Goal: Task Accomplishment & Management: Complete application form

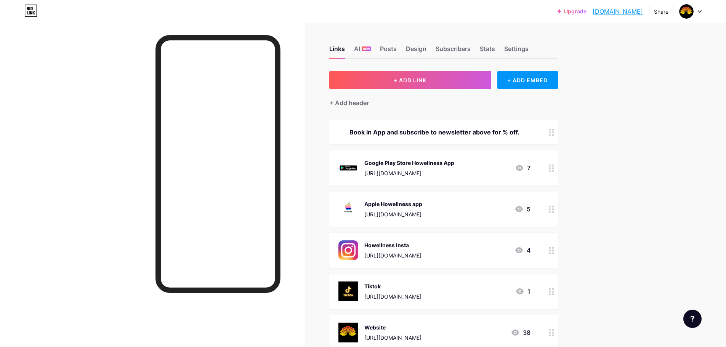
click at [697, 12] on div at bounding box center [690, 12] width 22 height 14
click at [631, 66] on div "+ Add a new page" at bounding box center [654, 66] width 85 height 8
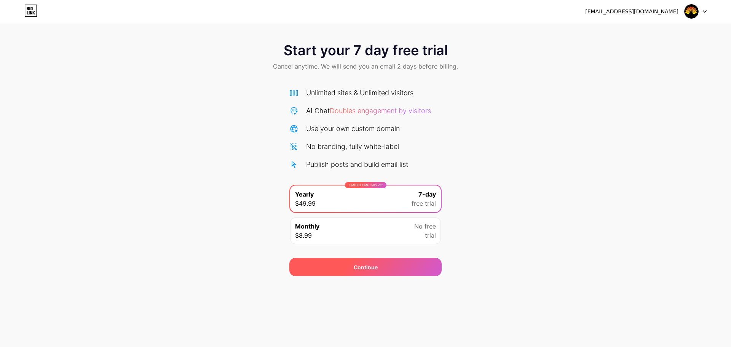
click at [358, 264] on span "Continue" at bounding box center [366, 267] width 24 height 8
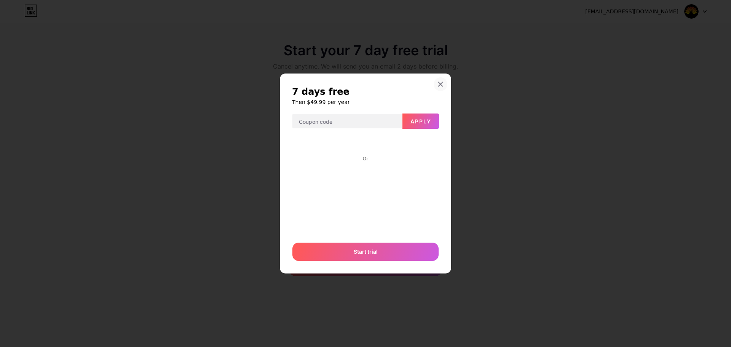
click at [440, 84] on icon at bounding box center [441, 84] width 4 height 4
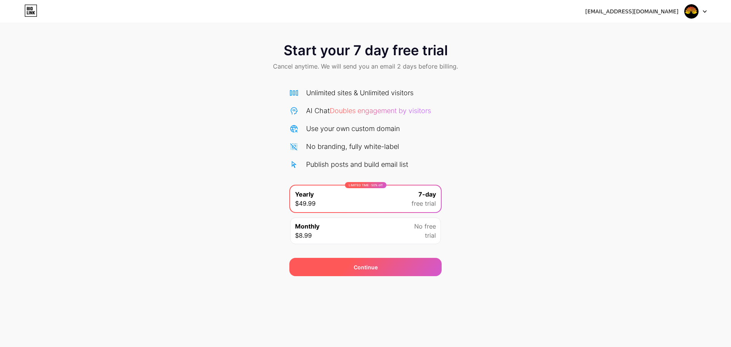
click at [389, 269] on div "Continue" at bounding box center [366, 267] width 152 height 18
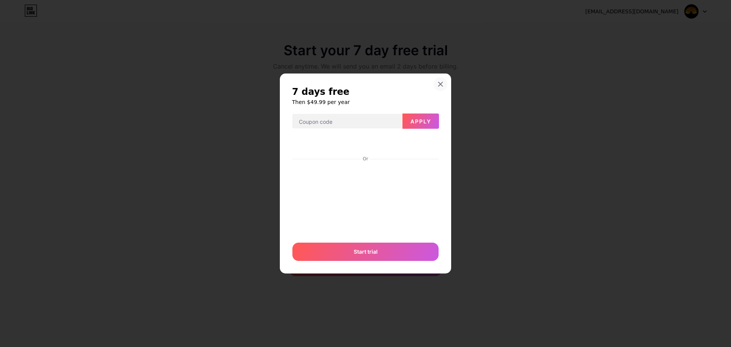
click at [443, 82] on icon at bounding box center [441, 84] width 6 height 6
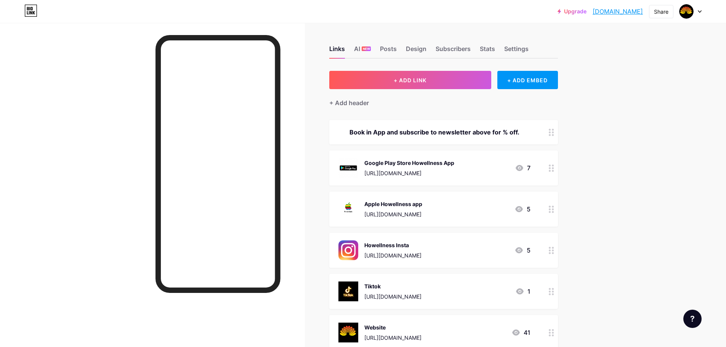
click at [701, 13] on div at bounding box center [690, 12] width 22 height 14
click at [632, 106] on li "Logout" at bounding box center [654, 107] width 94 height 21
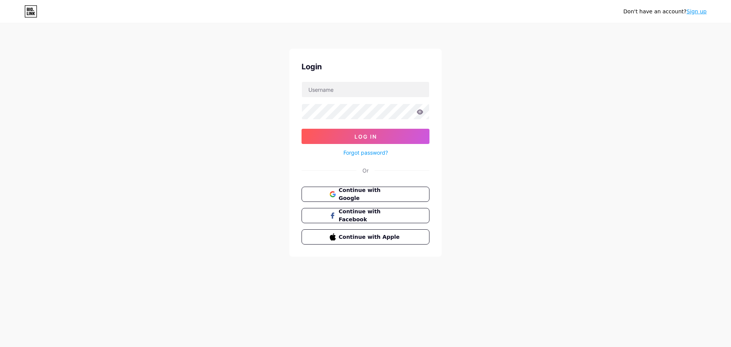
click at [698, 10] on link "Sign up" at bounding box center [697, 11] width 20 height 6
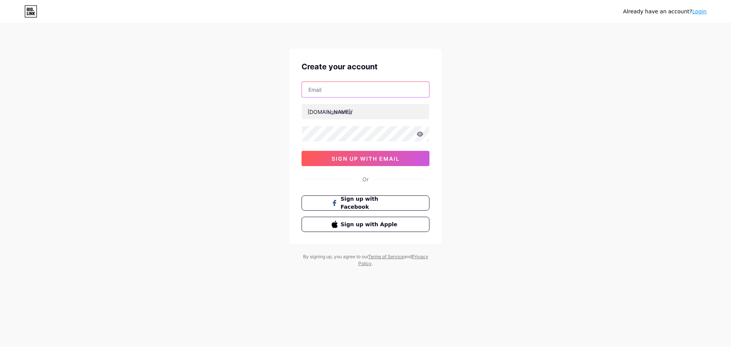
click at [331, 93] on input "text" at bounding box center [365, 89] width 127 height 15
click at [338, 92] on input "text" at bounding box center [365, 89] width 127 height 15
type input "[EMAIL_ADDRESS][DOMAIN_NAME]"
click at [341, 110] on input "text" at bounding box center [365, 111] width 127 height 15
type input "arkblinds"
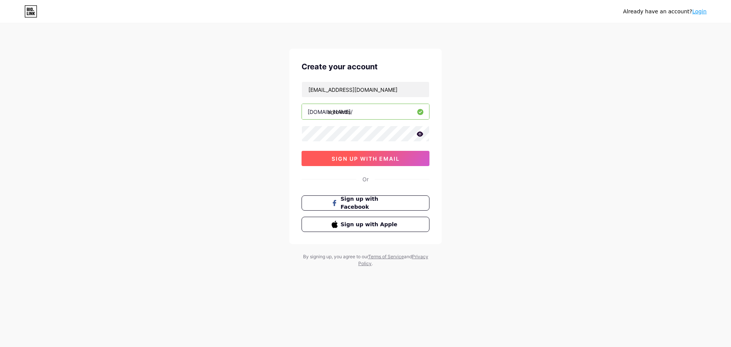
click at [365, 158] on span "sign up with email" at bounding box center [366, 158] width 68 height 6
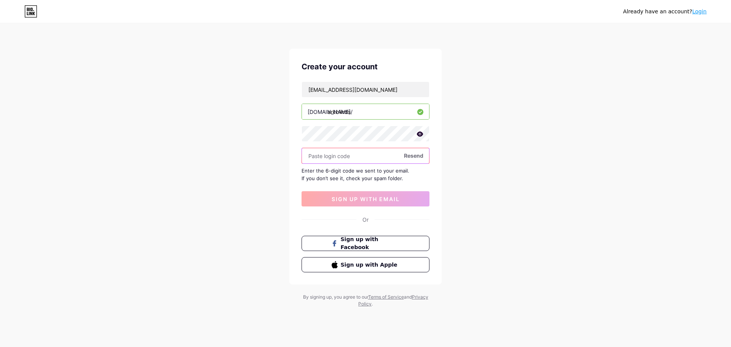
click at [330, 156] on input "text" at bounding box center [365, 155] width 127 height 15
click at [342, 159] on input "text" at bounding box center [365, 155] width 127 height 15
type input "689928"
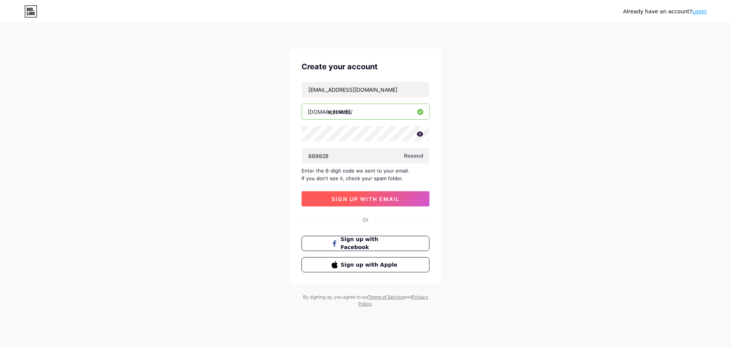
click at [360, 197] on span "sign up with email" at bounding box center [366, 199] width 68 height 6
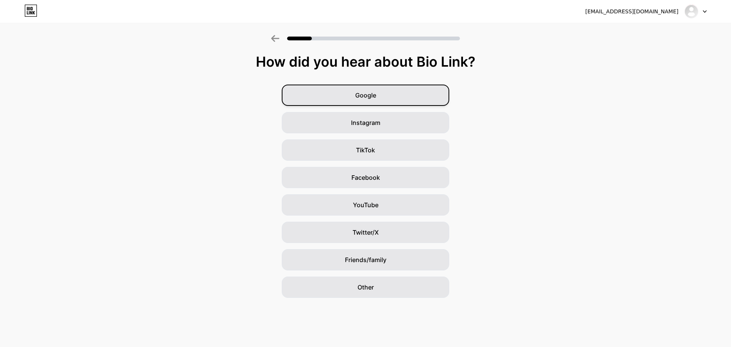
click at [395, 91] on div "Google" at bounding box center [366, 95] width 168 height 21
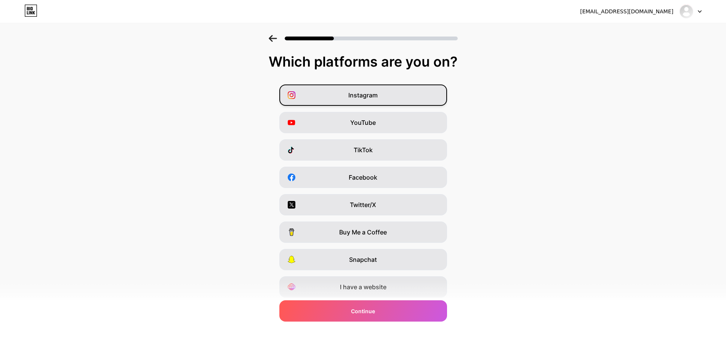
click at [373, 96] on span "Instagram" at bounding box center [362, 95] width 29 height 9
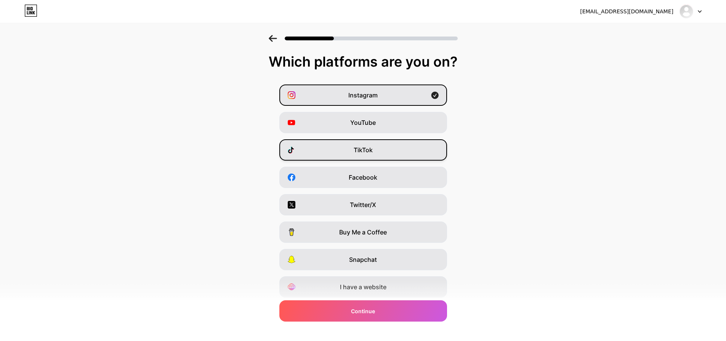
click at [370, 147] on span "TikTok" at bounding box center [363, 150] width 19 height 9
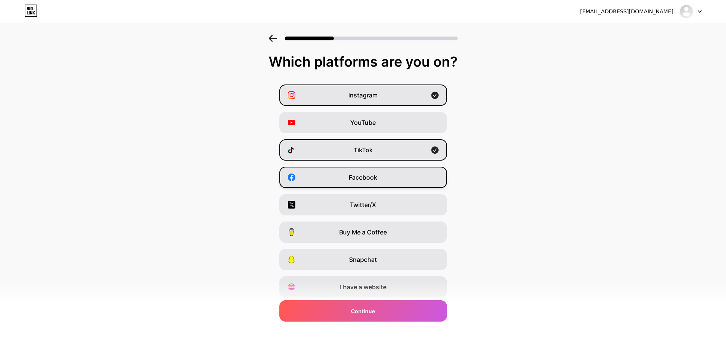
click at [366, 180] on span "Facebook" at bounding box center [363, 177] width 29 height 9
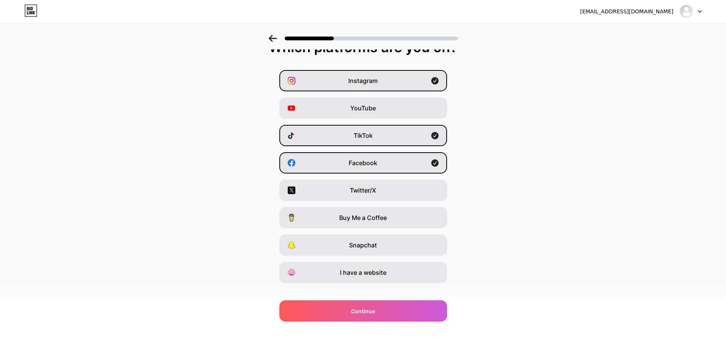
scroll to position [25, 0]
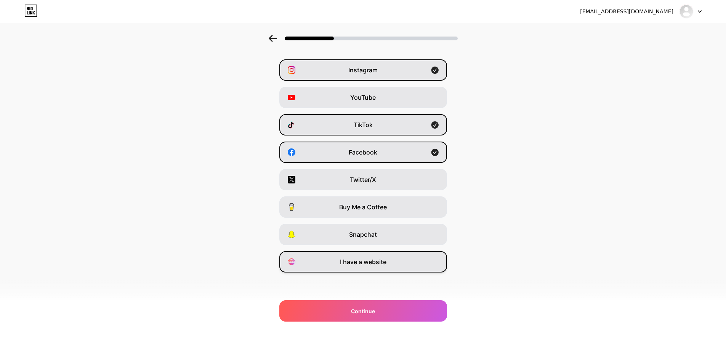
click at [369, 264] on span "I have a website" at bounding box center [363, 262] width 46 height 9
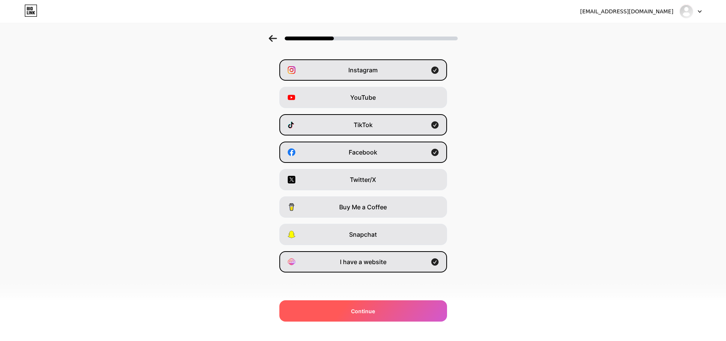
click at [372, 307] on span "Continue" at bounding box center [363, 311] width 24 height 8
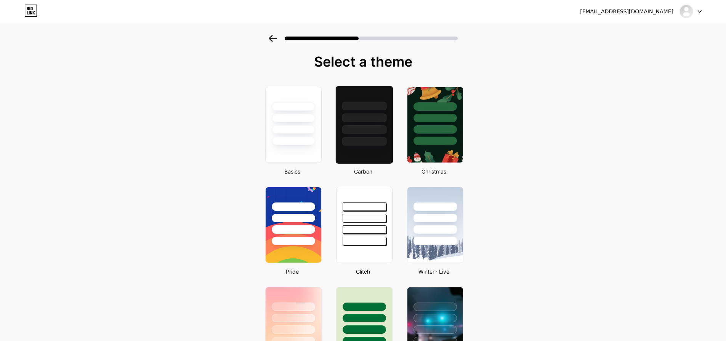
click at [354, 132] on div at bounding box center [364, 129] width 45 height 9
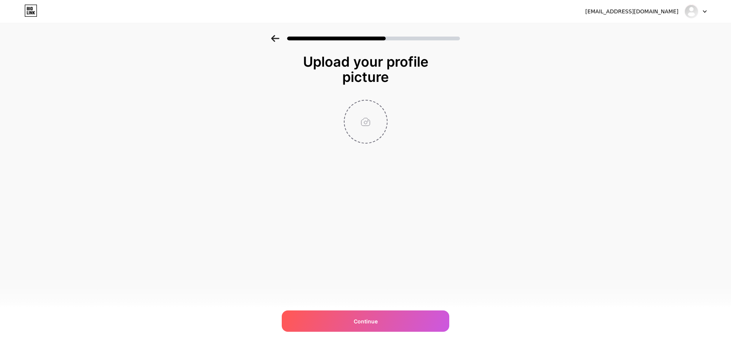
click at [369, 125] on input "file" at bounding box center [366, 122] width 42 height 42
type input "C:\fakepath\download (2).png"
click at [367, 125] on img at bounding box center [366, 122] width 44 height 44
click at [367, 122] on img at bounding box center [366, 122] width 44 height 44
click at [383, 106] on icon at bounding box center [383, 105] width 3 height 3
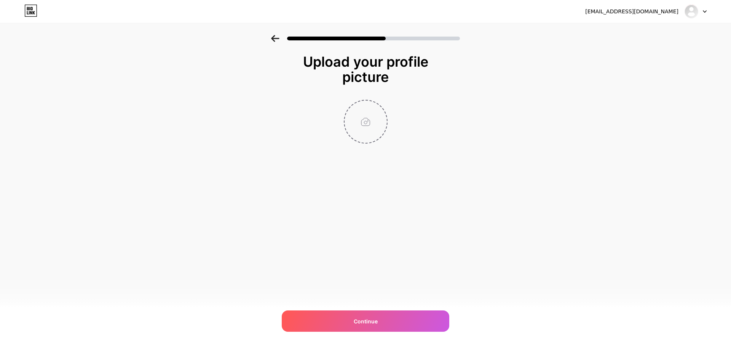
click at [363, 121] on input "file" at bounding box center [366, 122] width 42 height 42
type input "C:\fakepath\Untitled design (3).png"
click at [383, 103] on circle at bounding box center [383, 105] width 8 height 8
click at [363, 120] on input "file" at bounding box center [366, 122] width 42 height 42
type input "C:\fakepath\Untitled design (4).png"
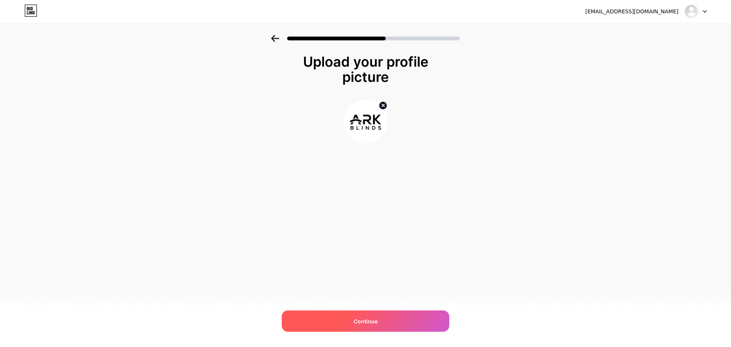
click at [381, 318] on div "Continue" at bounding box center [366, 320] width 168 height 21
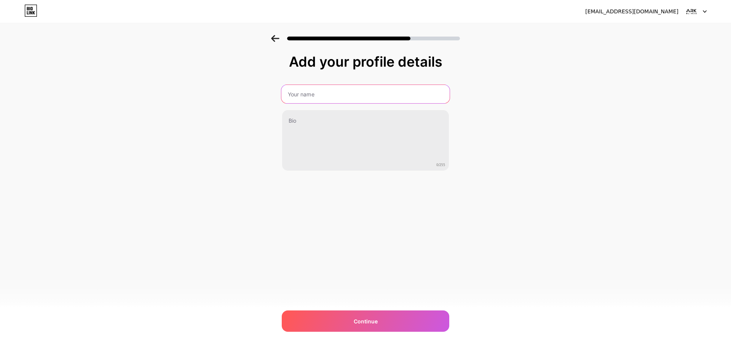
click at [319, 93] on input "text" at bounding box center [366, 94] width 168 height 18
type input "a"
type input "Ark Blinds"
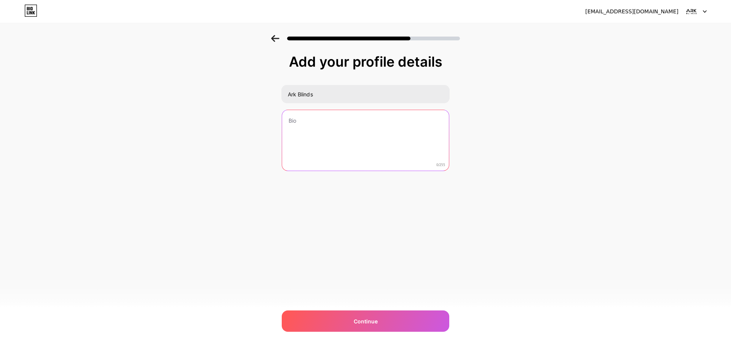
click at [309, 122] on textarea at bounding box center [365, 140] width 167 height 61
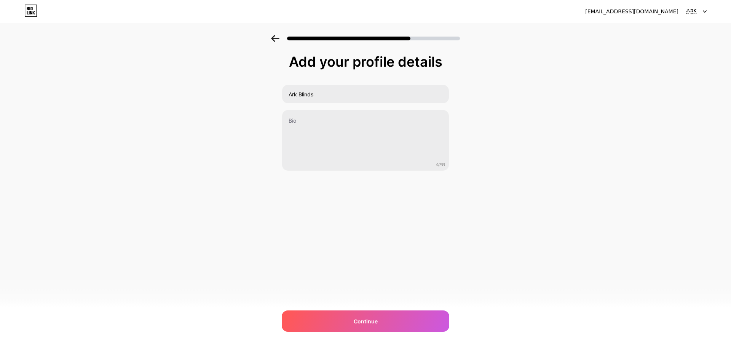
click at [181, 55] on div "Add your profile details Ark Blinds 0/255 Continue Error" at bounding box center [365, 122] width 731 height 174
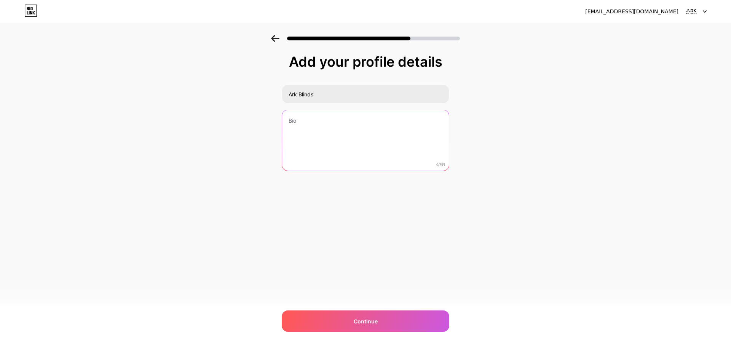
click at [297, 121] on textarea at bounding box center [365, 140] width 167 height 61
paste textarea "Ireland's leading Blinds Supplier Specialists in Motorised, Manual roller blind…"
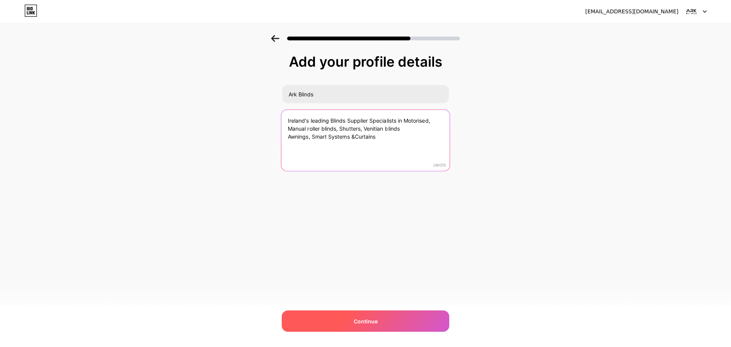
type textarea "Ireland's leading Blinds Supplier Specialists in Motorised, Manual roller blind…"
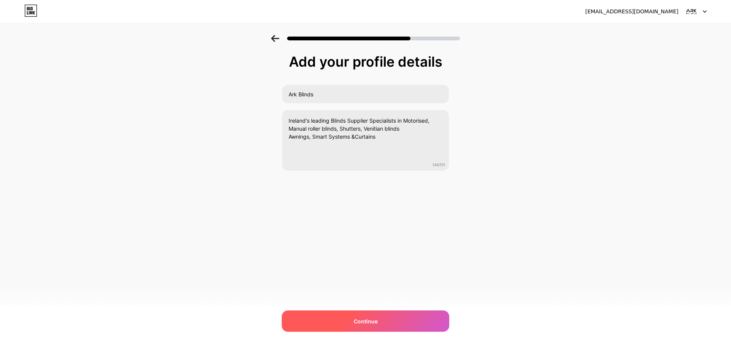
click at [371, 316] on div "Continue" at bounding box center [366, 320] width 168 height 21
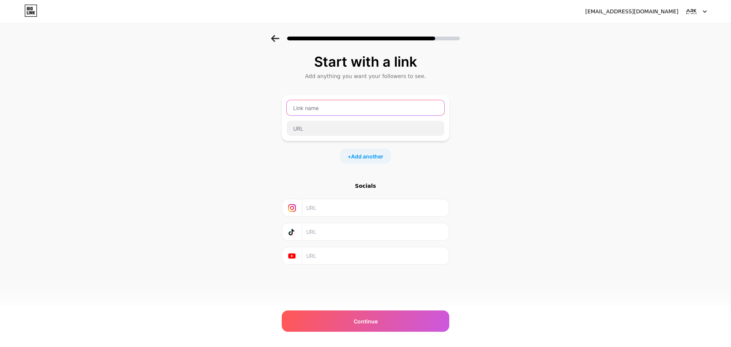
click at [326, 108] on input "text" at bounding box center [366, 107] width 158 height 15
type input "Ark Blinds Website"
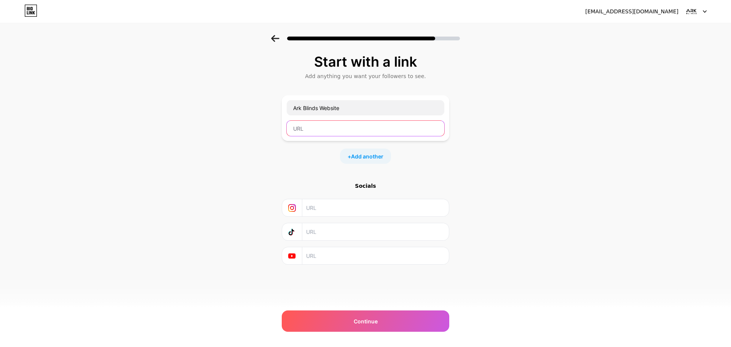
click at [311, 129] on input "text" at bounding box center [366, 128] width 158 height 15
paste input "[URL][DOMAIN_NAME]"
type input "[URL][DOMAIN_NAME]"
click at [322, 208] on input "text" at bounding box center [375, 207] width 138 height 17
paste input "[URL][DOMAIN_NAME][DOMAIN_NAME]"
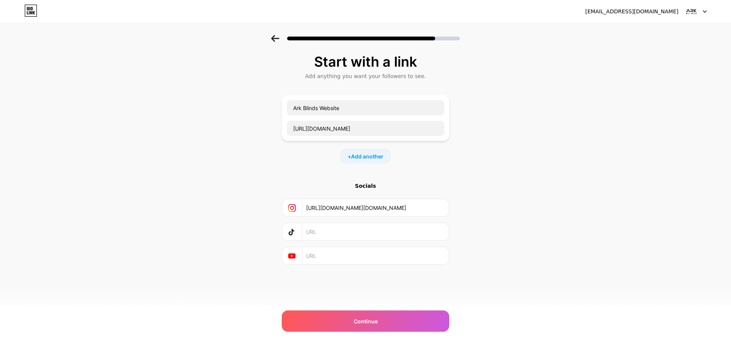
type input "[URL][DOMAIN_NAME][DOMAIN_NAME]"
click at [309, 234] on input "text" at bounding box center [375, 231] width 138 height 17
paste input "[URL][DOMAIN_NAME]"
type input "[URL][DOMAIN_NAME]"
click at [298, 256] on div at bounding box center [292, 255] width 20 height 17
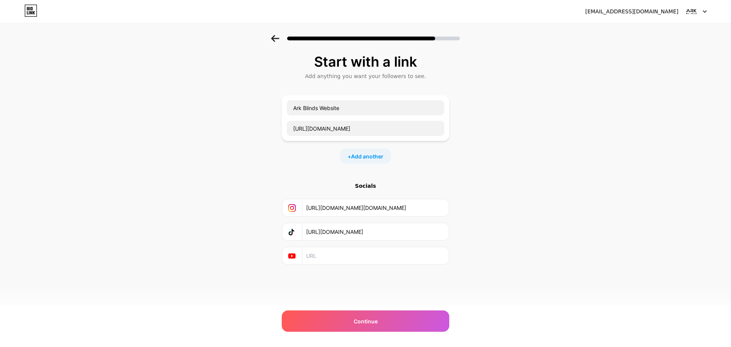
click at [336, 255] on input "text" at bounding box center [375, 255] width 138 height 17
click at [360, 318] on span "Continue" at bounding box center [366, 321] width 24 height 8
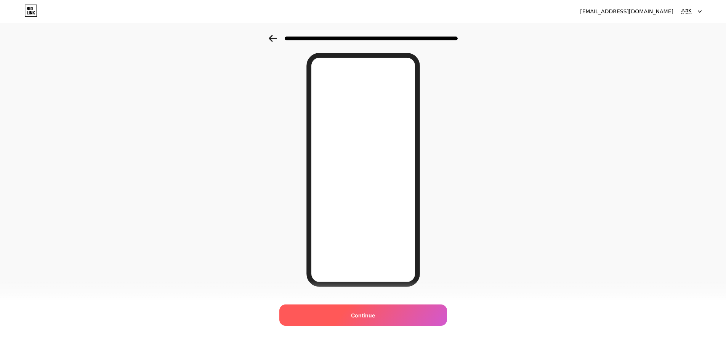
scroll to position [38, 0]
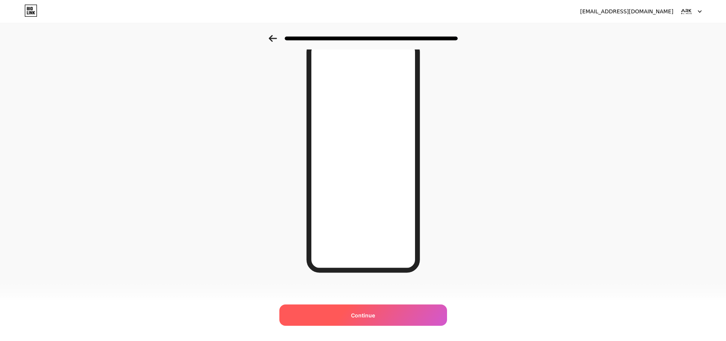
click at [378, 312] on div "Continue" at bounding box center [363, 315] width 168 height 21
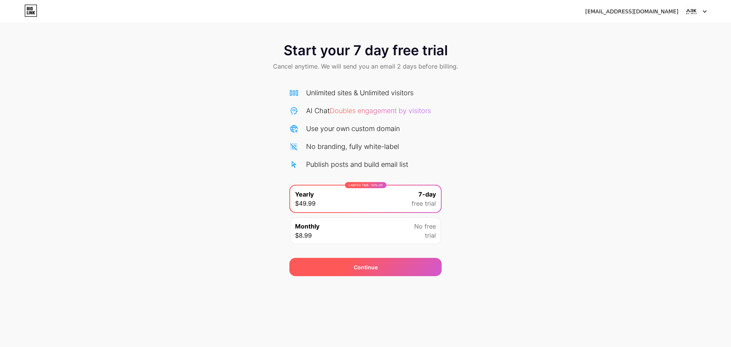
click at [363, 267] on span "Continue" at bounding box center [366, 267] width 24 height 8
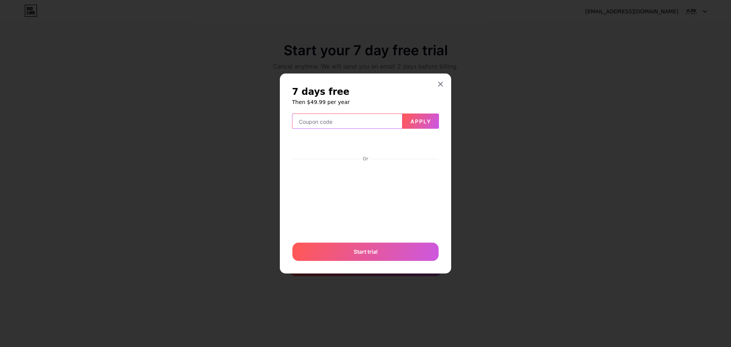
click at [364, 125] on input "text" at bounding box center [348, 121] width 110 height 15
click at [325, 122] on input "text" at bounding box center [348, 121] width 110 height 15
type input "FALL10"
click at [418, 121] on span "Apply" at bounding box center [421, 121] width 21 height 6
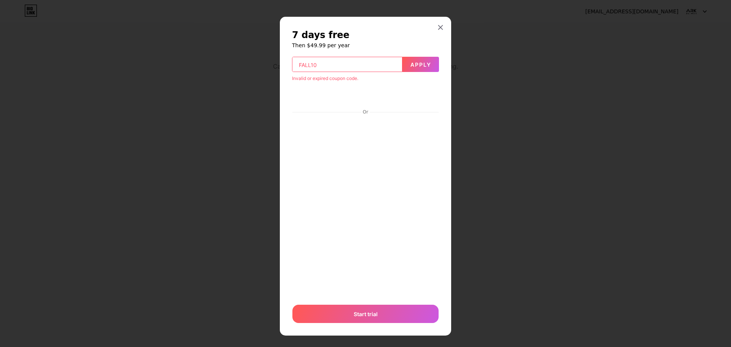
click at [482, 107] on div at bounding box center [365, 173] width 731 height 347
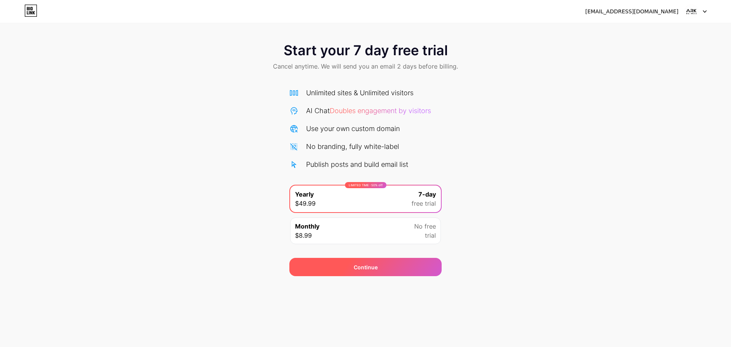
click at [363, 265] on span "Continue" at bounding box center [366, 267] width 24 height 8
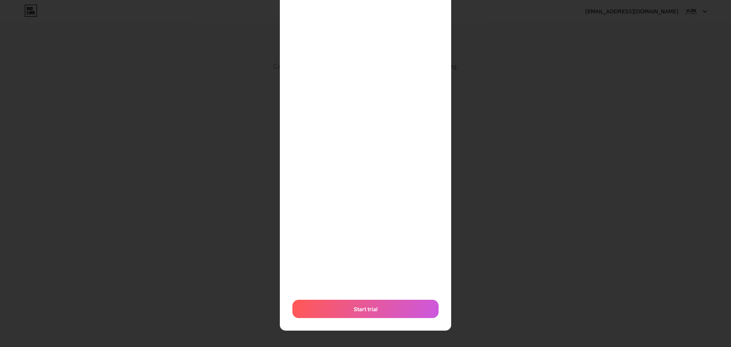
scroll to position [136, 0]
click at [353, 302] on div "Start trial" at bounding box center [366, 308] width 146 height 18
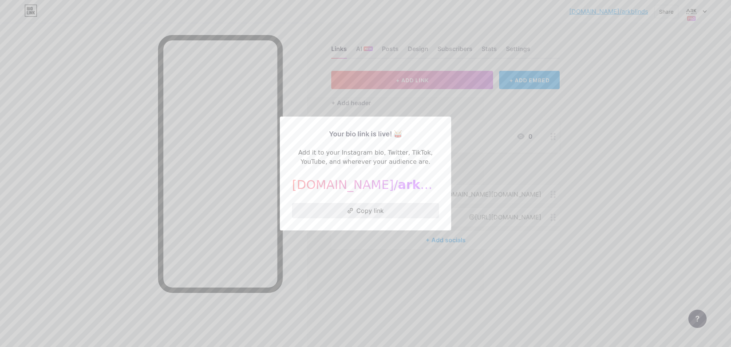
click at [367, 209] on button "Copy link" at bounding box center [365, 210] width 147 height 15
click at [483, 129] on div at bounding box center [365, 173] width 731 height 347
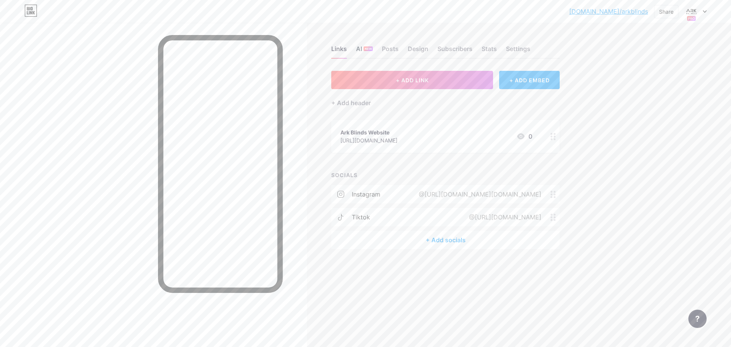
click at [363, 45] on div "AI NEW" at bounding box center [364, 51] width 17 height 14
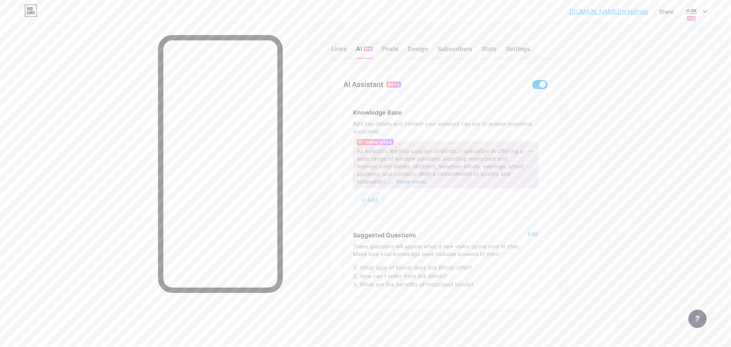
click at [373, 192] on button "+ Add" at bounding box center [369, 199] width 33 height 15
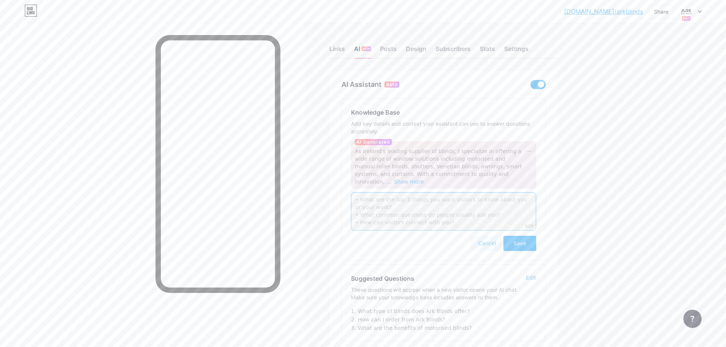
click at [461, 196] on textarea at bounding box center [443, 211] width 185 height 38
type textarea "FOR FREE QOUTE EMAIL SIZES TO [EMAIL_ADDRESS][DOMAIN_NAME]"
click at [482, 195] on span "FOR FREE QOUTE EMAIL SIZES TO [EMAIL_ADDRESS][DOMAIN_NAME]" at bounding box center [425, 202] width 141 height 14
click at [530, 194] on div at bounding box center [529, 198] width 8 height 8
click at [534, 203] on div "Edit" at bounding box center [537, 209] width 24 height 13
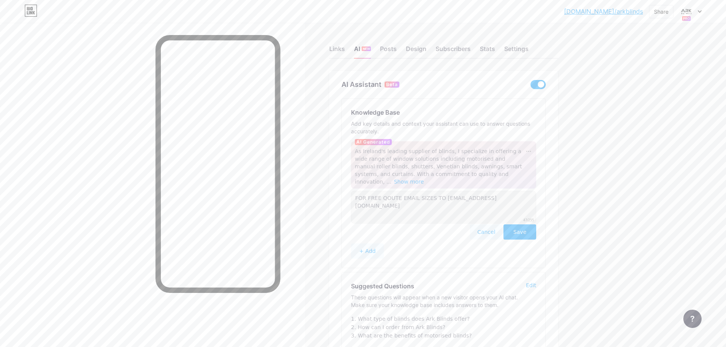
drag, startPoint x: 495, startPoint y: 189, endPoint x: 346, endPoint y: 189, distance: 149.0
click at [346, 189] on div "Knowledge Base Add key details and context your assistant can use to answer que…" at bounding box center [443, 183] width 203 height 169
drag, startPoint x: 491, startPoint y: 190, endPoint x: 334, endPoint y: 186, distance: 157.8
click at [334, 186] on div "AI Assistant Beta Knowledge Base Add key details and context your assistant can…" at bounding box center [443, 216] width 229 height 290
paste textarea ""Get a free, no-obligation quote — just email your blind measurements to [EMAIL…"
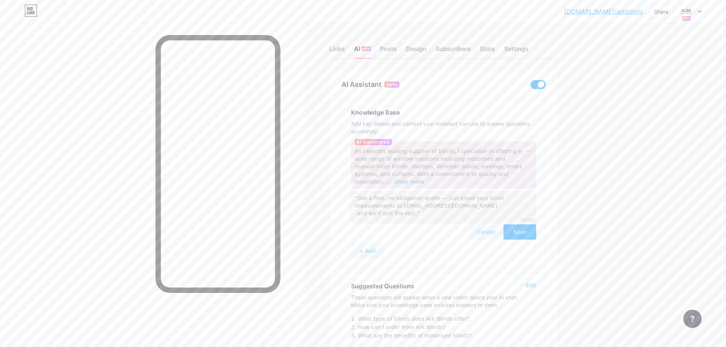
type textarea ""Get a free, no-obligation quote — just email your blind measurements to [EMAIL…"
click at [528, 224] on button "Save" at bounding box center [519, 231] width 33 height 15
click at [344, 51] on div "Links" at bounding box center [337, 51] width 16 height 14
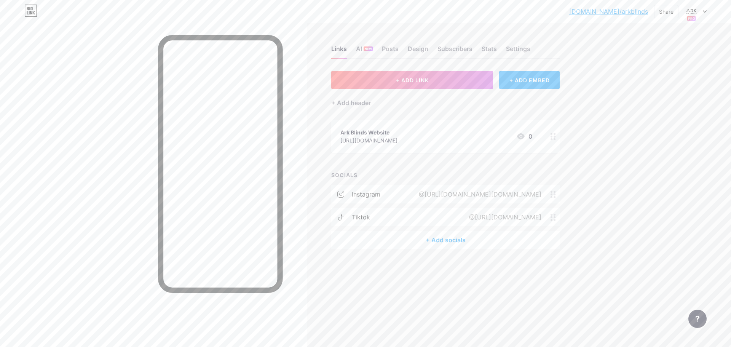
click at [440, 238] on div "+ Add socials" at bounding box center [445, 240] width 229 height 18
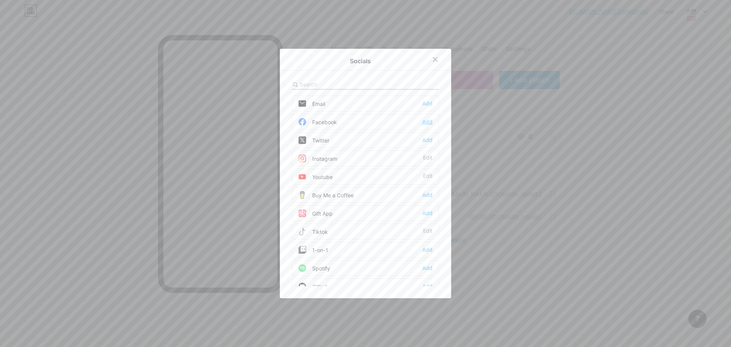
click at [429, 123] on div "Add" at bounding box center [428, 122] width 10 height 8
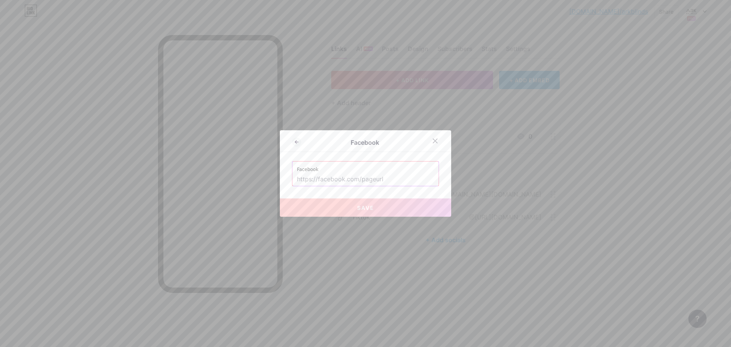
click at [306, 182] on input "text" at bounding box center [365, 179] width 137 height 13
paste input "[URL][DOMAIN_NAME]"
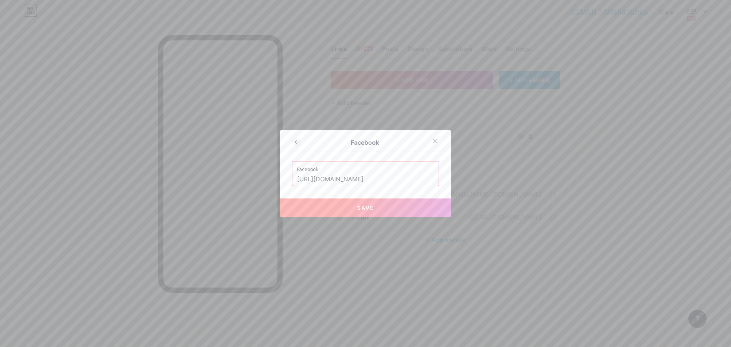
scroll to position [0, 42]
type input "[URL][DOMAIN_NAME]"
click at [352, 204] on button "Save" at bounding box center [365, 207] width 171 height 18
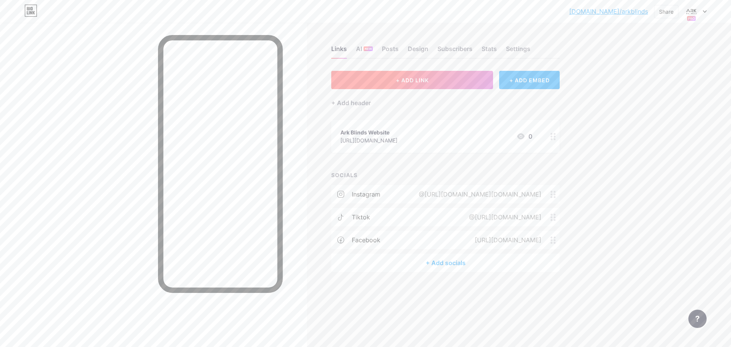
click at [414, 76] on button "+ ADD LINK" at bounding box center [412, 80] width 162 height 18
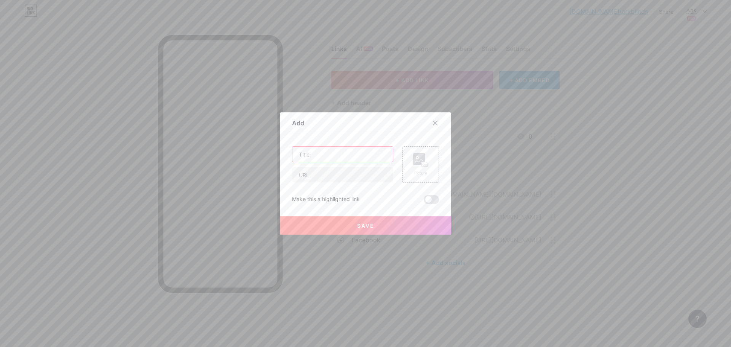
click at [320, 153] on input "text" at bounding box center [343, 154] width 101 height 15
type input "Ark Blinds insta"
click at [323, 171] on input "text" at bounding box center [343, 174] width 101 height 15
click at [311, 170] on input "text" at bounding box center [343, 174] width 101 height 15
paste input "[URL][DOMAIN_NAME][DOMAIN_NAME]"
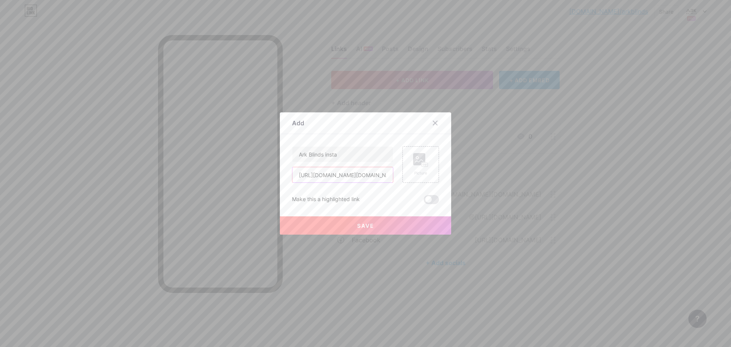
scroll to position [0, 14]
type input "[URL][DOMAIN_NAME][DOMAIN_NAME]"
click at [421, 165] on rect at bounding box center [419, 159] width 12 height 12
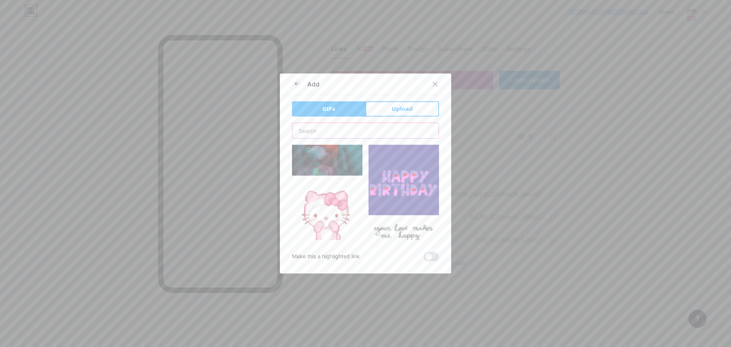
click at [340, 130] on input "text" at bounding box center [366, 130] width 146 height 15
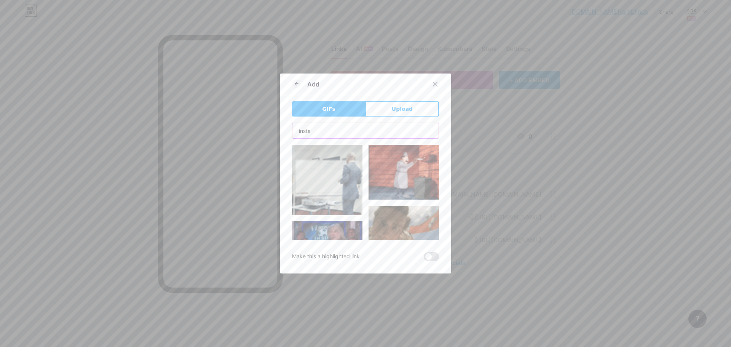
type input "insta"
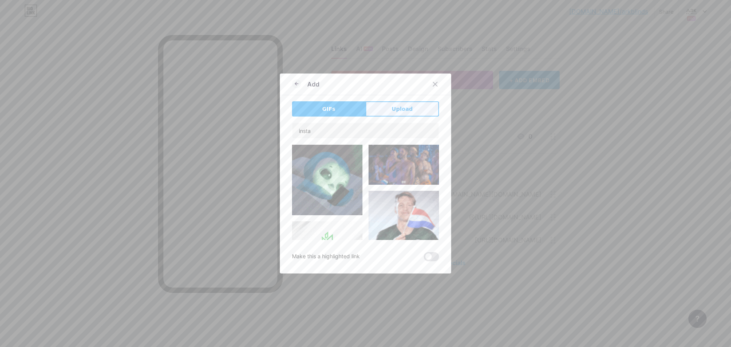
click at [401, 107] on span "Upload" at bounding box center [402, 109] width 21 height 8
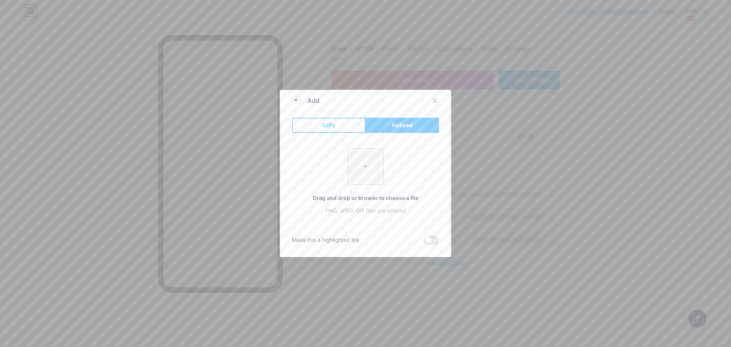
click at [365, 168] on input "file" at bounding box center [366, 167] width 36 height 36
type input "C:\fakepath\download (1).jpg"
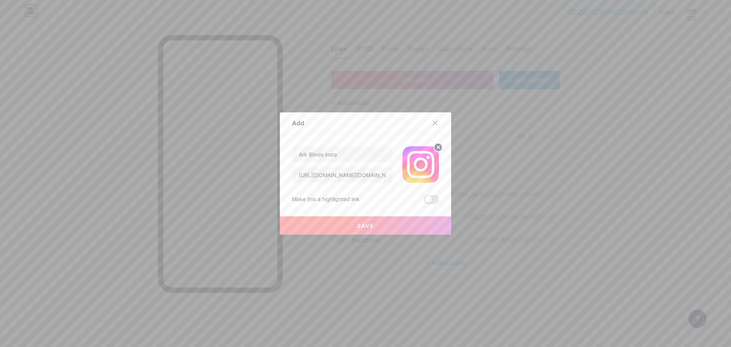
click at [361, 224] on span "Save" at bounding box center [365, 225] width 17 height 6
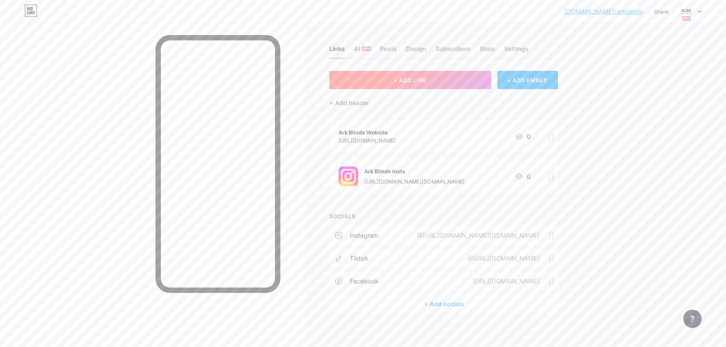
click at [380, 81] on button "+ ADD LINK" at bounding box center [410, 80] width 162 height 18
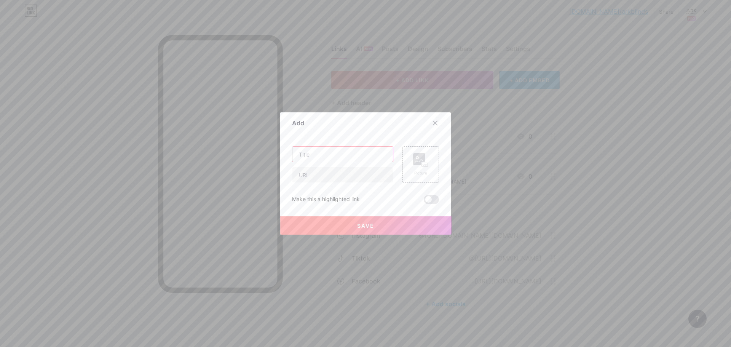
click at [320, 152] on input "text" at bounding box center [343, 154] width 101 height 15
type input "Ark Blinds Linkdein"
click at [307, 174] on input "text" at bounding box center [343, 174] width 101 height 15
paste input "[URL][DOMAIN_NAME]"
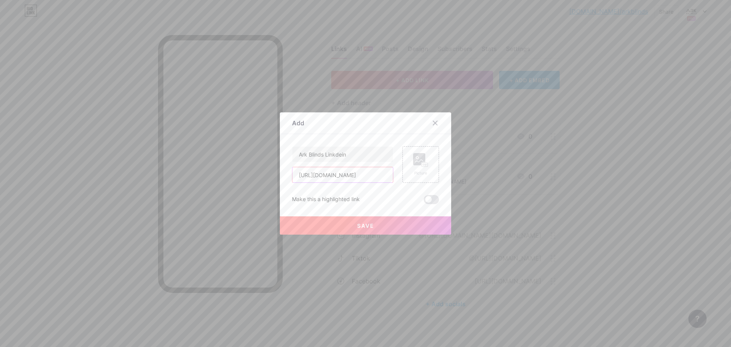
type input "[URL][DOMAIN_NAME]"
click at [423, 166] on rect at bounding box center [425, 165] width 6 height 4
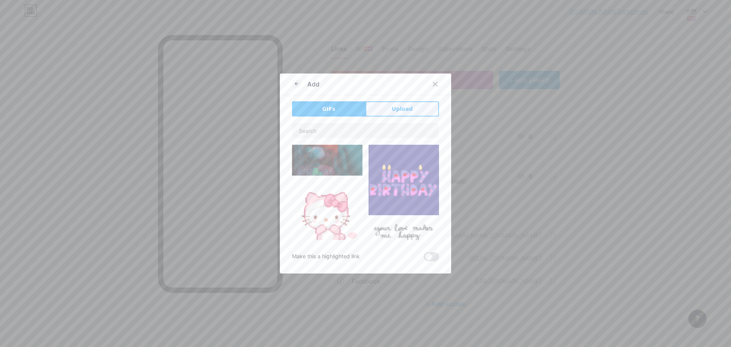
click at [401, 108] on span "Upload" at bounding box center [402, 109] width 21 height 8
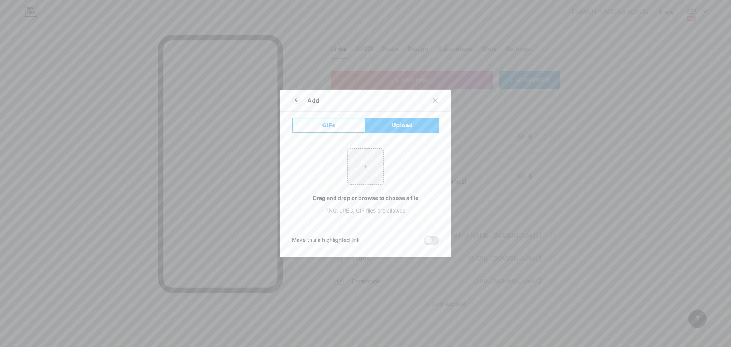
click at [397, 122] on span "Upload" at bounding box center [402, 126] width 21 height 8
click at [367, 164] on input "file" at bounding box center [366, 167] width 36 height 36
type input "C:\fakepath\download (3).png"
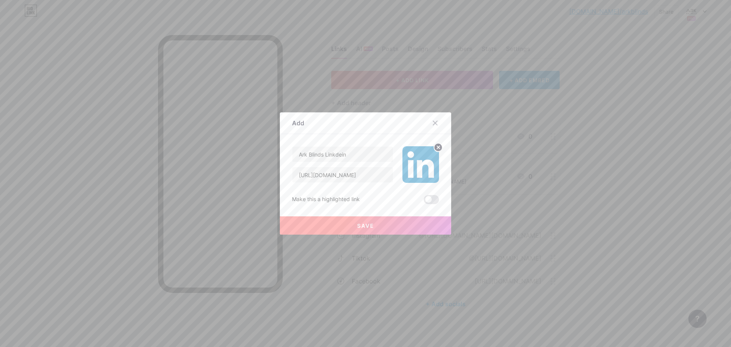
click at [370, 224] on span "Save" at bounding box center [365, 225] width 17 height 6
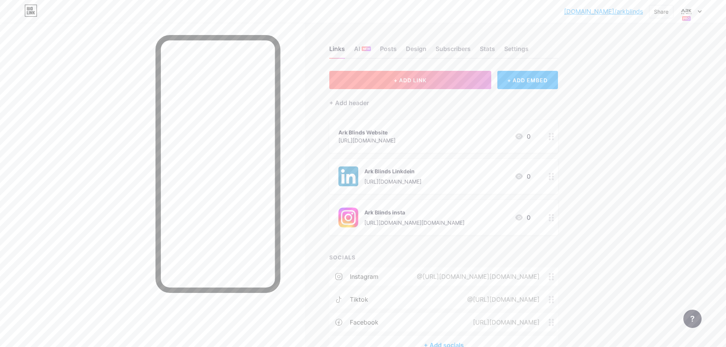
click at [367, 81] on button "+ ADD LINK" at bounding box center [410, 80] width 162 height 18
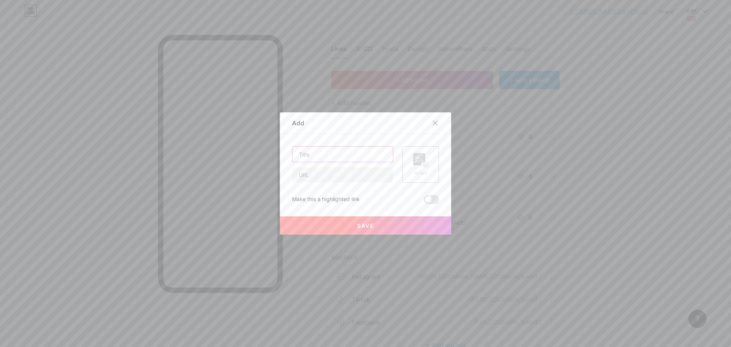
click at [325, 153] on input "text" at bounding box center [343, 154] width 101 height 15
type input "Ark Blinds Facebook"
click at [421, 155] on rect at bounding box center [419, 159] width 12 height 12
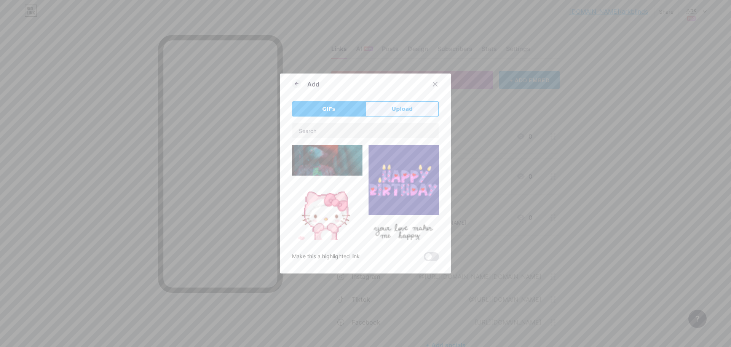
click at [396, 109] on span "Upload" at bounding box center [402, 109] width 21 height 8
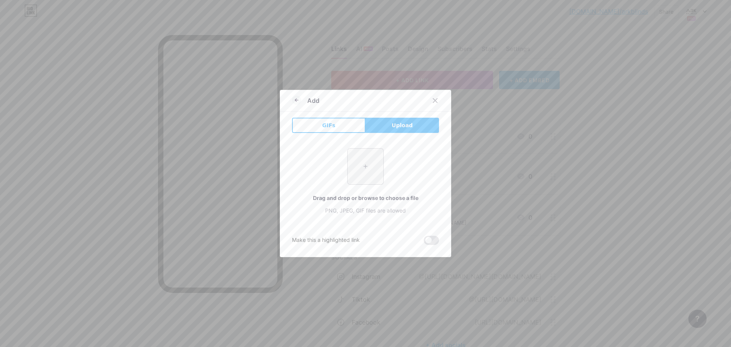
click at [370, 165] on input "file" at bounding box center [366, 167] width 36 height 36
type input "C:\fakepath\download (4).png"
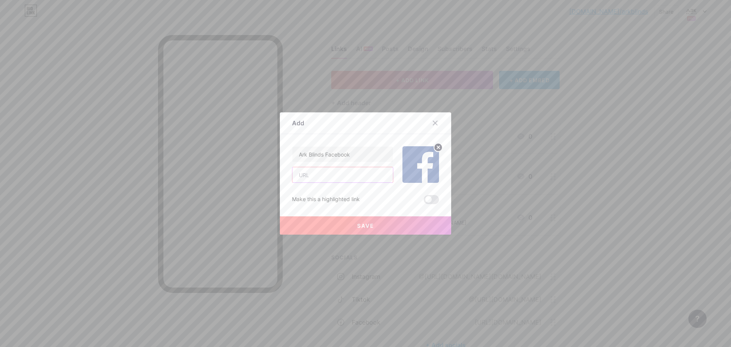
click at [309, 177] on input "text" at bounding box center [343, 174] width 101 height 15
paste input "[URL][DOMAIN_NAME]"
type input "[URL][DOMAIN_NAME]"
click at [358, 226] on span "Save" at bounding box center [365, 225] width 17 height 6
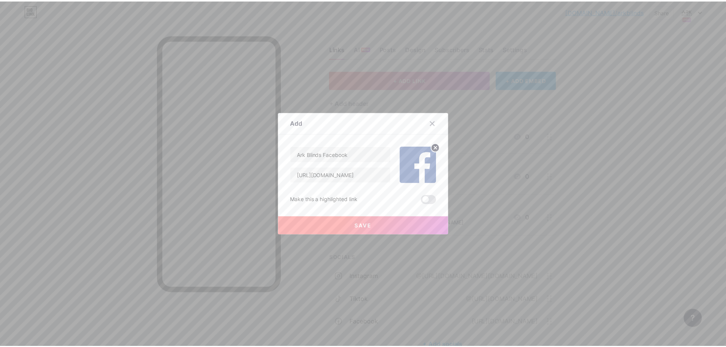
scroll to position [0, 0]
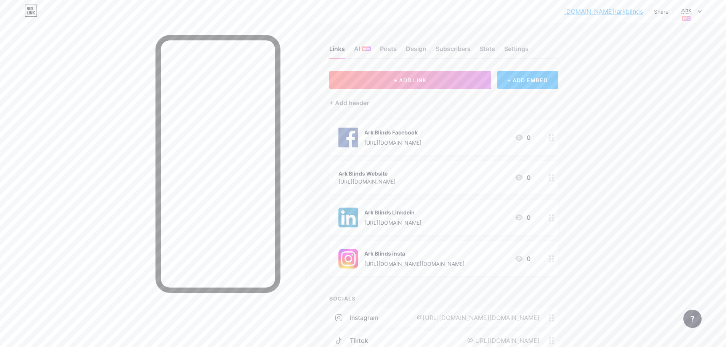
click at [503, 176] on div "Ark Blinds Website [URL][DOMAIN_NAME] 0" at bounding box center [434, 178] width 192 height 18
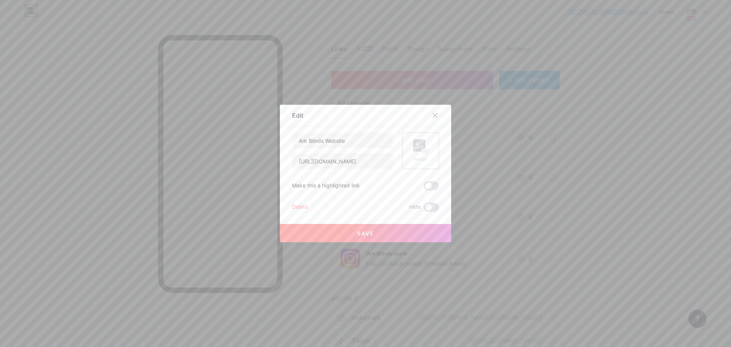
click at [424, 152] on icon at bounding box center [424, 151] width 2 height 2
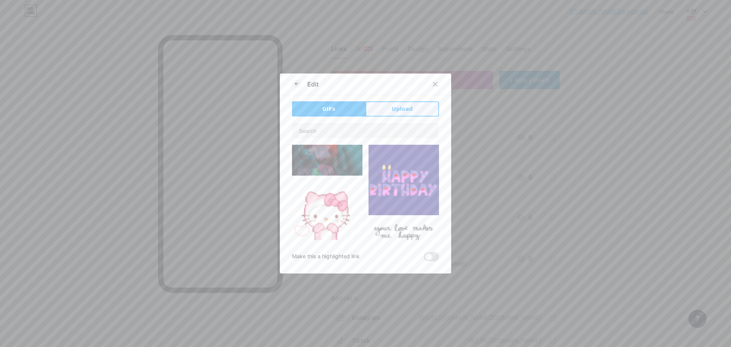
click at [395, 112] on span "Upload" at bounding box center [402, 109] width 21 height 8
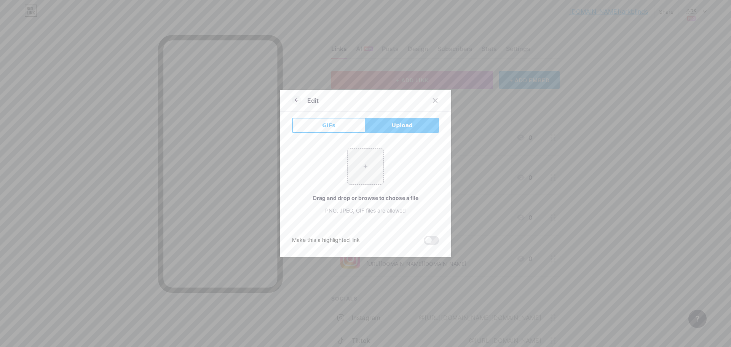
click at [384, 126] on button "Upload" at bounding box center [403, 125] width 74 height 15
click at [366, 163] on input "file" at bounding box center [366, 167] width 36 height 36
type input "C:\fakepath\Untitled design (3).png"
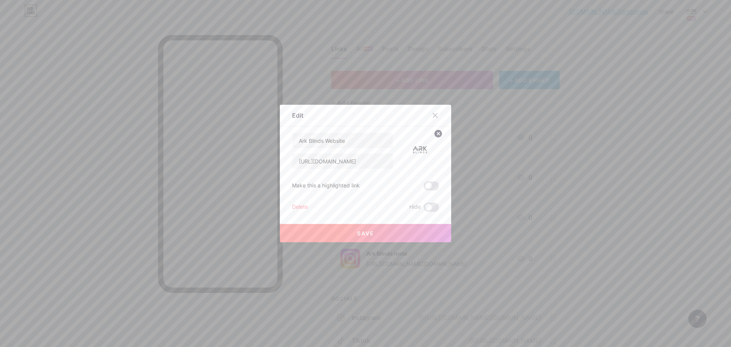
click at [437, 132] on circle at bounding box center [438, 134] width 8 height 8
click at [417, 149] on rect at bounding box center [419, 145] width 12 height 12
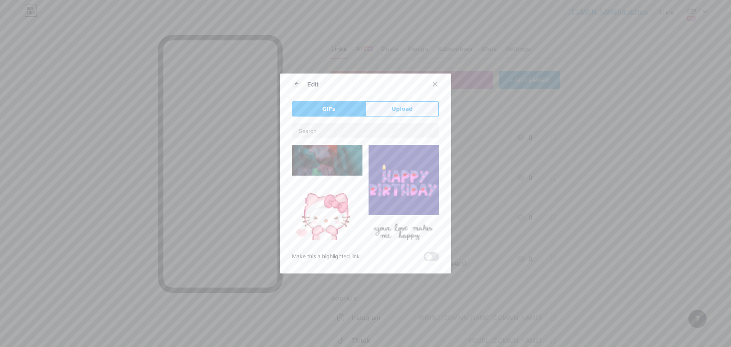
click at [405, 110] on span "Upload" at bounding box center [402, 109] width 21 height 8
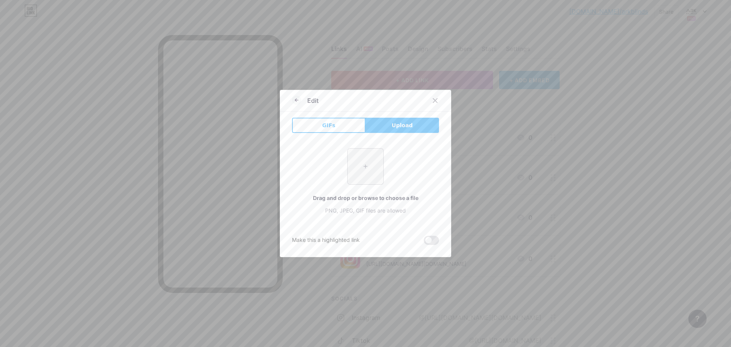
click at [367, 167] on input "file" at bounding box center [366, 167] width 36 height 36
type input "C:\fakepath\Untitled design (4).png"
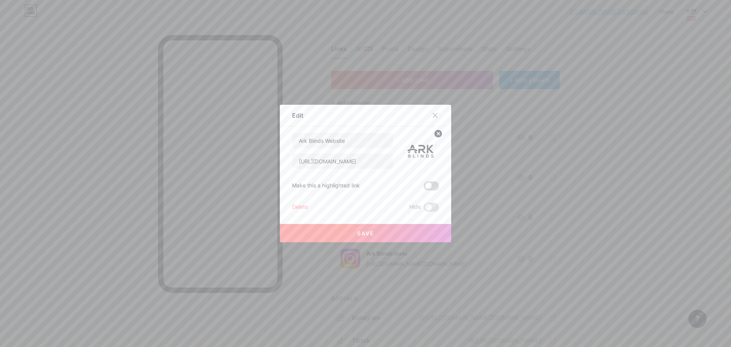
click at [429, 184] on span at bounding box center [431, 185] width 15 height 9
click at [424, 188] on input "checkbox" at bounding box center [424, 188] width 0 height 0
click at [406, 229] on button "Save" at bounding box center [365, 233] width 171 height 18
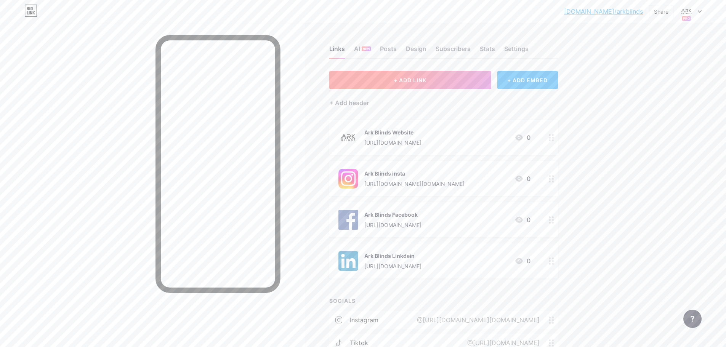
click at [424, 77] on span "+ ADD LINK" at bounding box center [410, 80] width 33 height 6
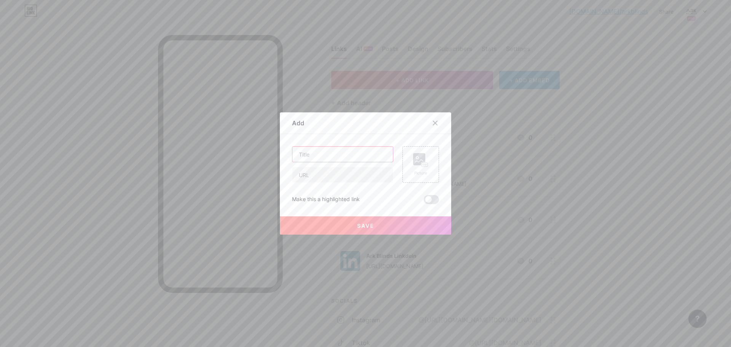
click at [325, 155] on input "text" at bounding box center [343, 154] width 101 height 15
type input "Ark Blinds Tiktok"
click at [307, 173] on input "text" at bounding box center [343, 174] width 101 height 15
click at [309, 174] on input "text" at bounding box center [343, 174] width 101 height 15
paste input "[URL][DOMAIN_NAME]"
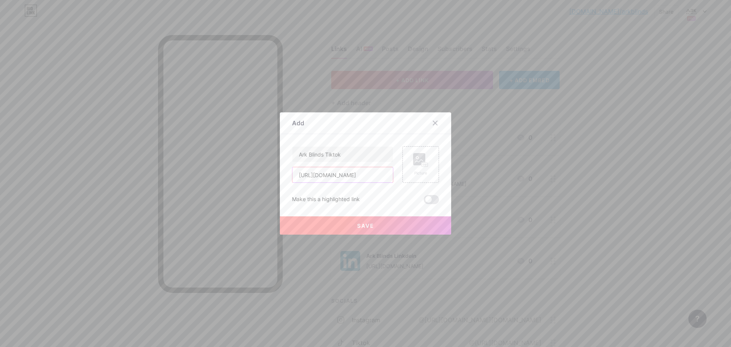
scroll to position [0, 27]
type input "[URL][DOMAIN_NAME]"
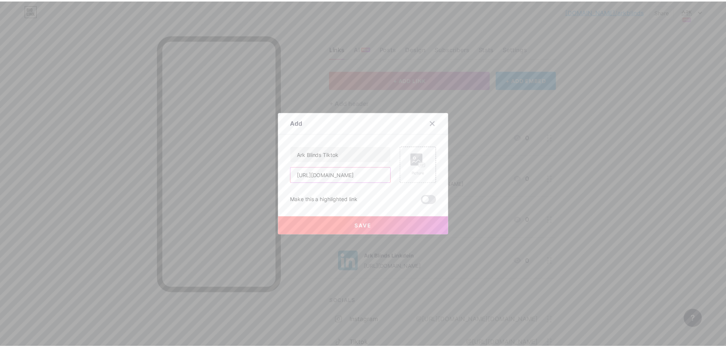
scroll to position [0, 0]
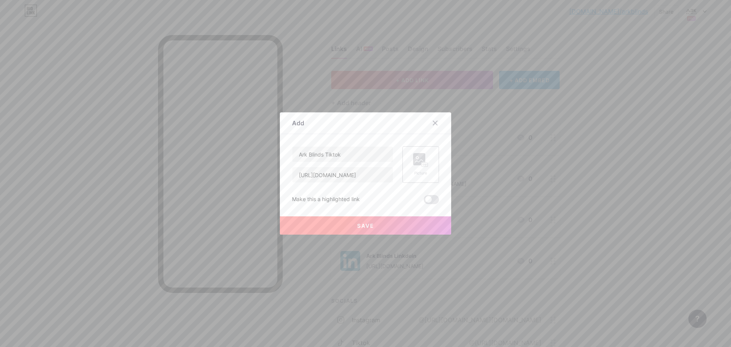
click at [423, 165] on rect at bounding box center [425, 165] width 6 height 4
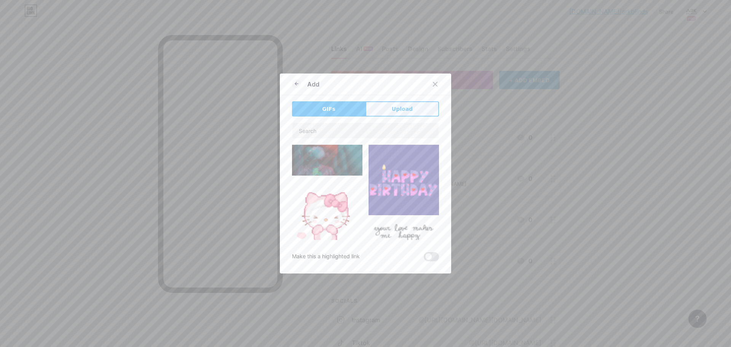
click at [399, 113] on span "Upload" at bounding box center [402, 109] width 21 height 8
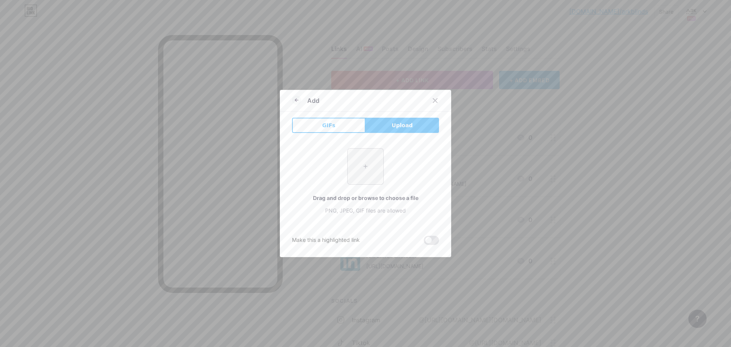
click at [368, 163] on input "file" at bounding box center [366, 167] width 36 height 36
type input "C:\fakepath\download (5).png"
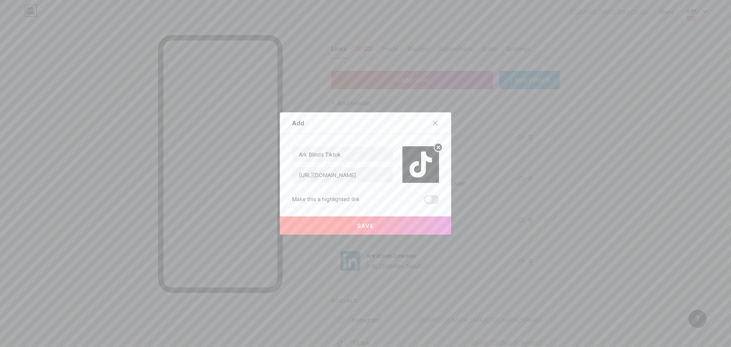
click at [375, 226] on button "Save" at bounding box center [365, 225] width 171 height 18
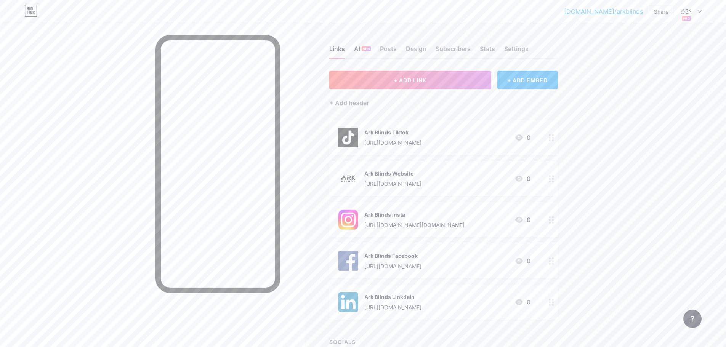
click at [368, 48] on span "NEW" at bounding box center [366, 48] width 7 height 5
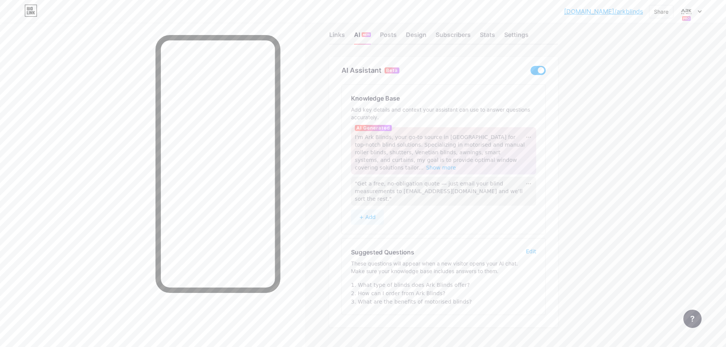
scroll to position [17, 0]
click at [456, 162] on span "Show more" at bounding box center [441, 165] width 30 height 6
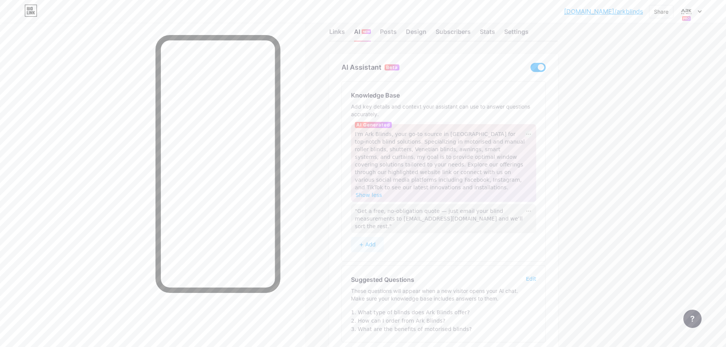
click at [528, 133] on div at bounding box center [529, 134] width 8 height 8
click at [597, 197] on div "[DOMAIN_NAME]/arkbli... [DOMAIN_NAME]/arkblinds Share Switch accounts Ark Blind…" at bounding box center [363, 188] width 726 height 410
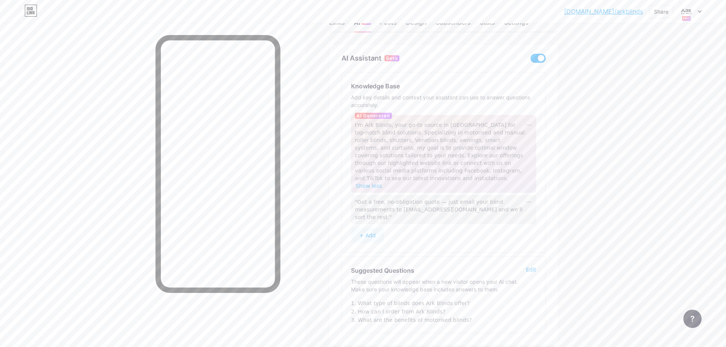
scroll to position [0, 0]
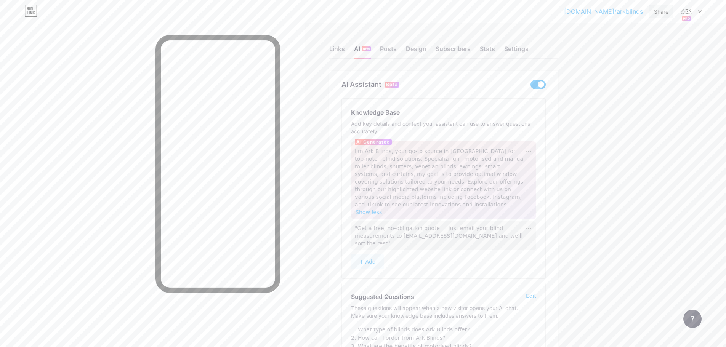
click at [654, 9] on div "Share" at bounding box center [661, 12] width 14 height 8
click at [600, 42] on div "Copy link" at bounding box center [598, 39] width 28 height 9
click at [341, 49] on div "Links" at bounding box center [337, 51] width 16 height 14
